Goal: Find specific page/section: Find specific page/section

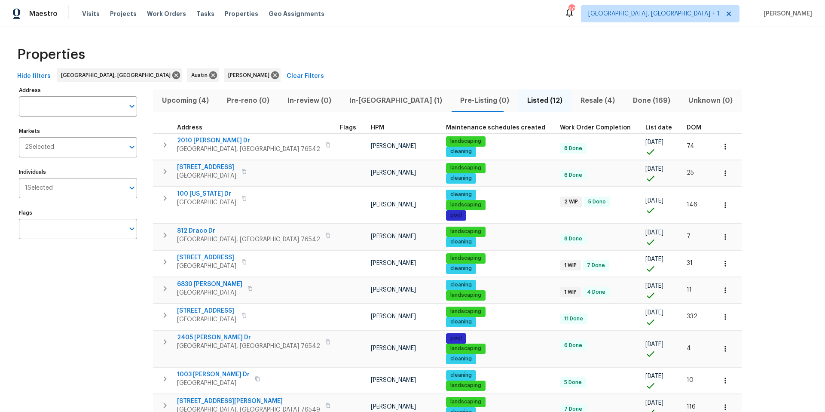
scroll to position [24, 0]
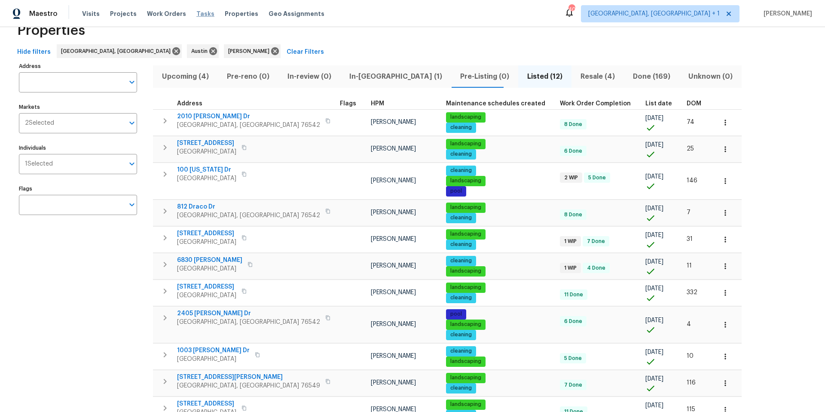
click at [198, 13] on span "Tasks" at bounding box center [205, 14] width 18 height 6
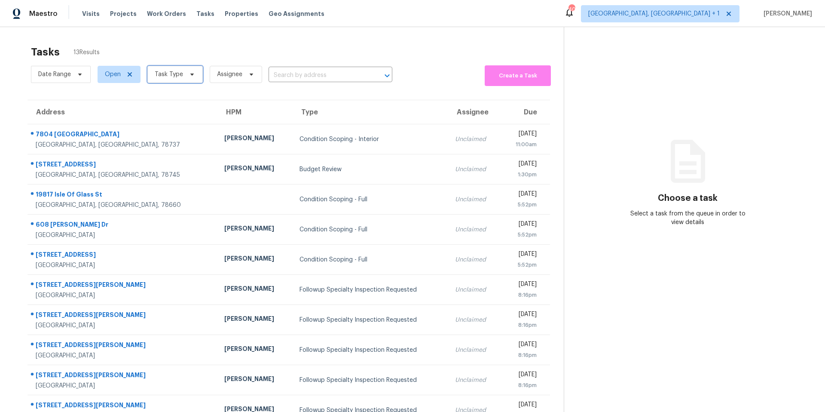
click at [180, 73] on span "Task Type" at bounding box center [169, 74] width 28 height 9
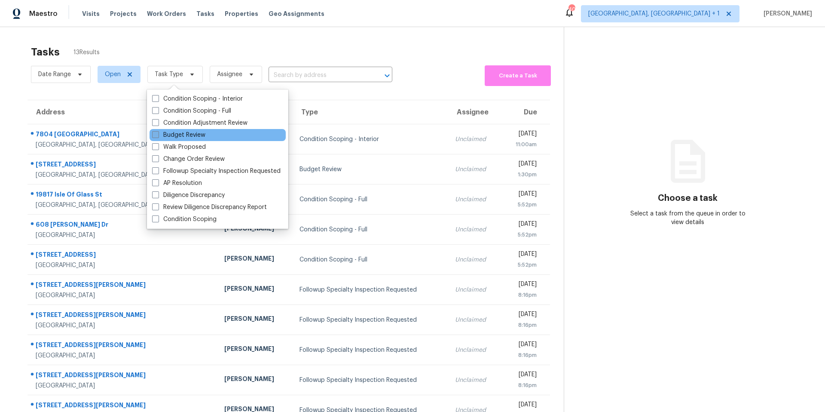
click at [159, 134] on label "Budget Review" at bounding box center [178, 135] width 53 height 9
click at [158, 134] on input "Budget Review" at bounding box center [155, 134] width 6 height 6
checkbox input "true"
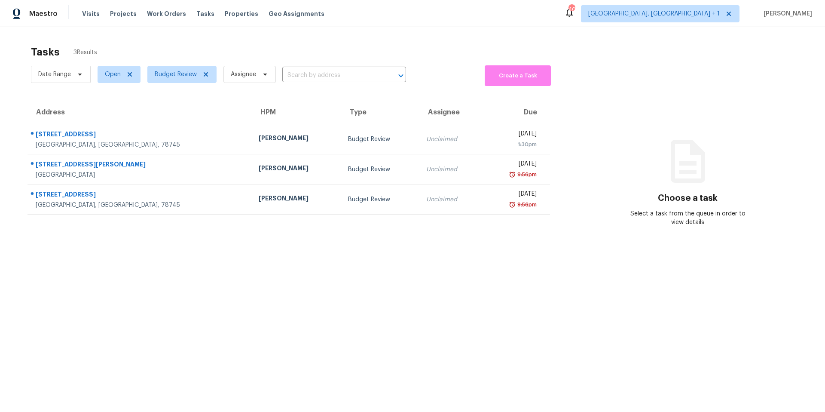
click at [196, 40] on div "Tasks 3 Results Date Range Open Budget Review Assignee ​ Create a Task Address …" at bounding box center [412, 233] width 825 height 412
